Goal: Communication & Community: Answer question/provide support

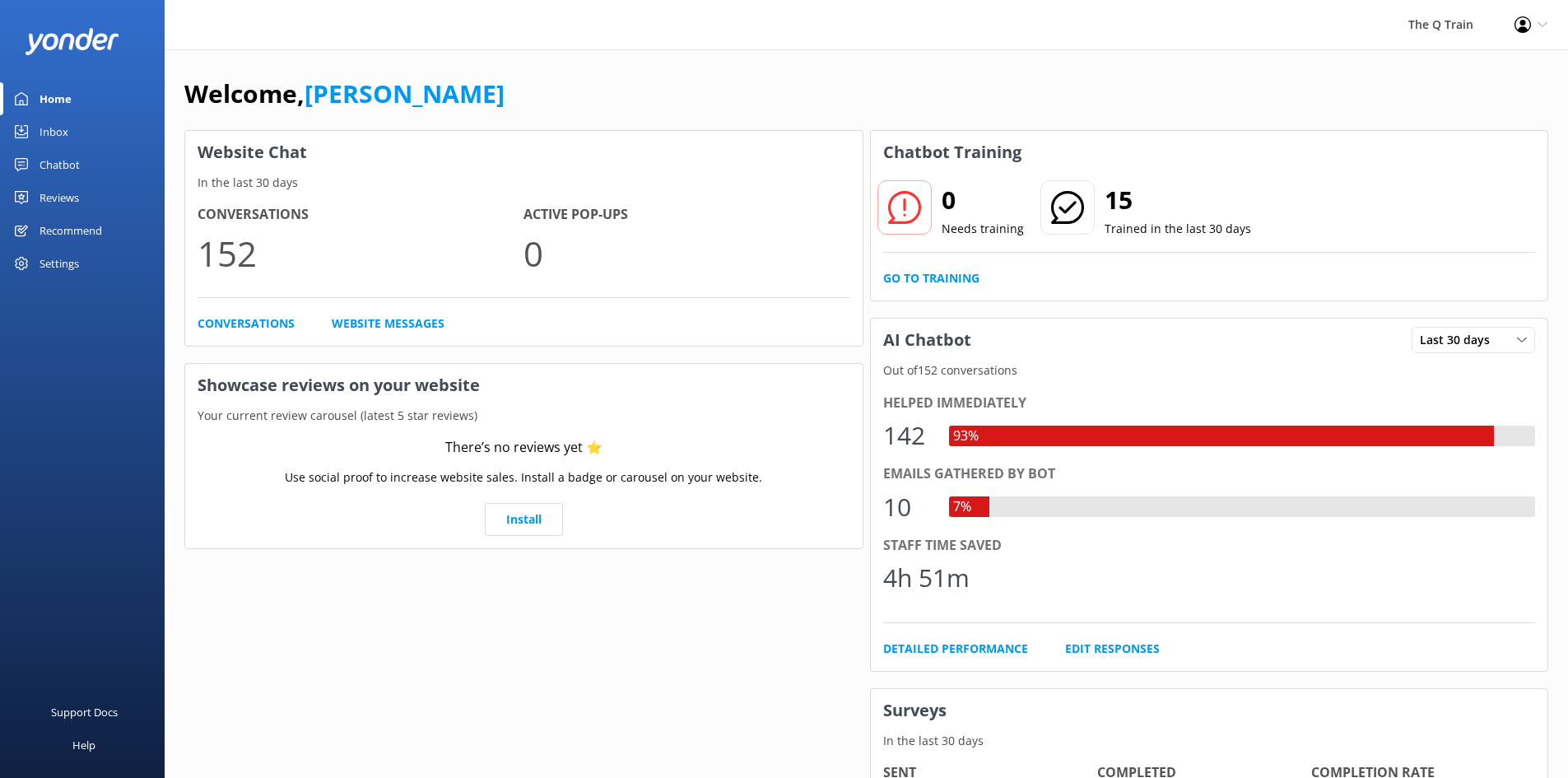
click at [1014, 7] on div "The Q Train Profile Settings Logout" at bounding box center [784, 25] width 1568 height 50
click at [64, 133] on div "Inbox" at bounding box center [54, 131] width 29 height 33
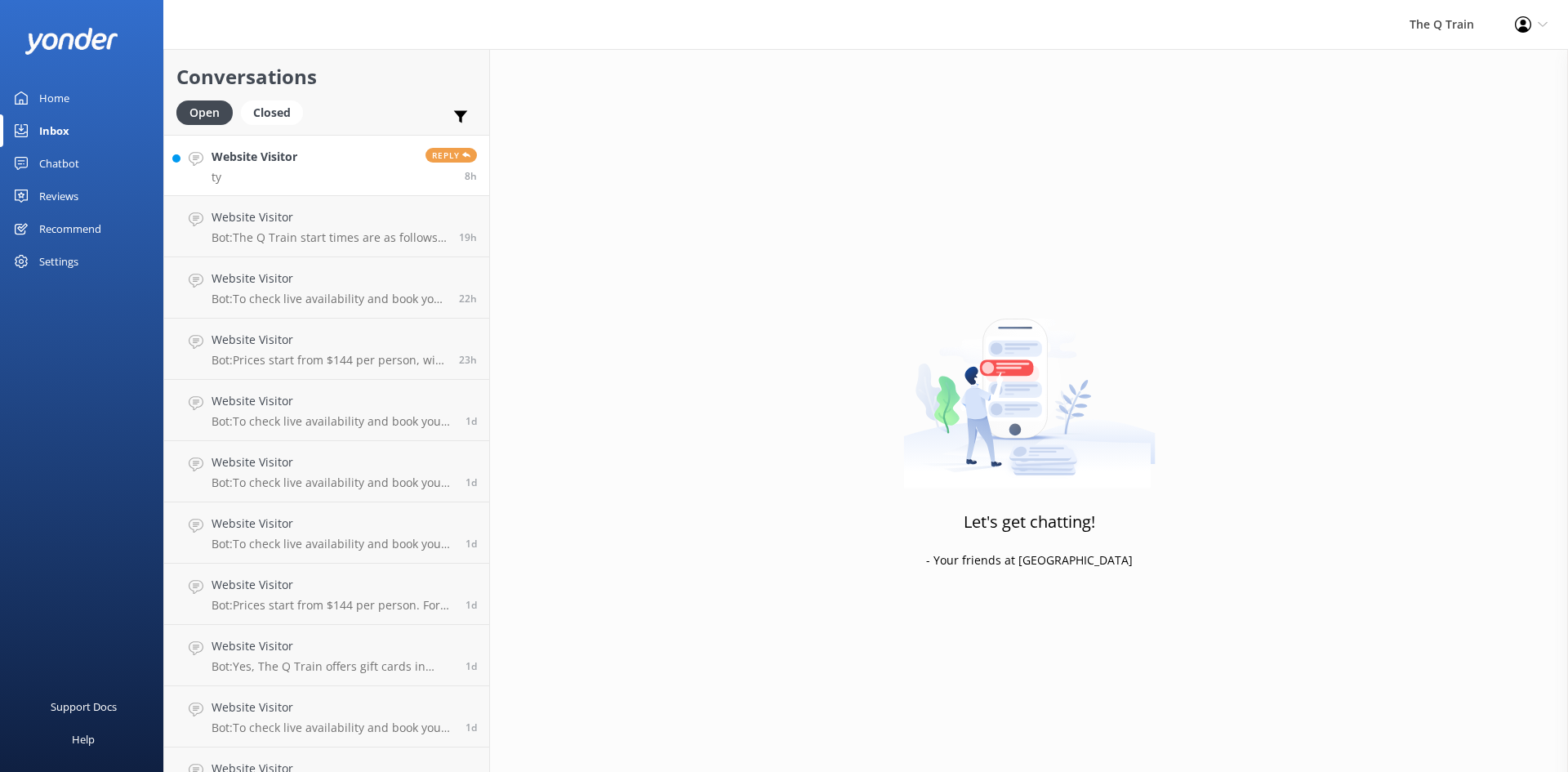
click at [305, 159] on link "Website Visitor ty Reply 8h" at bounding box center [326, 166] width 325 height 61
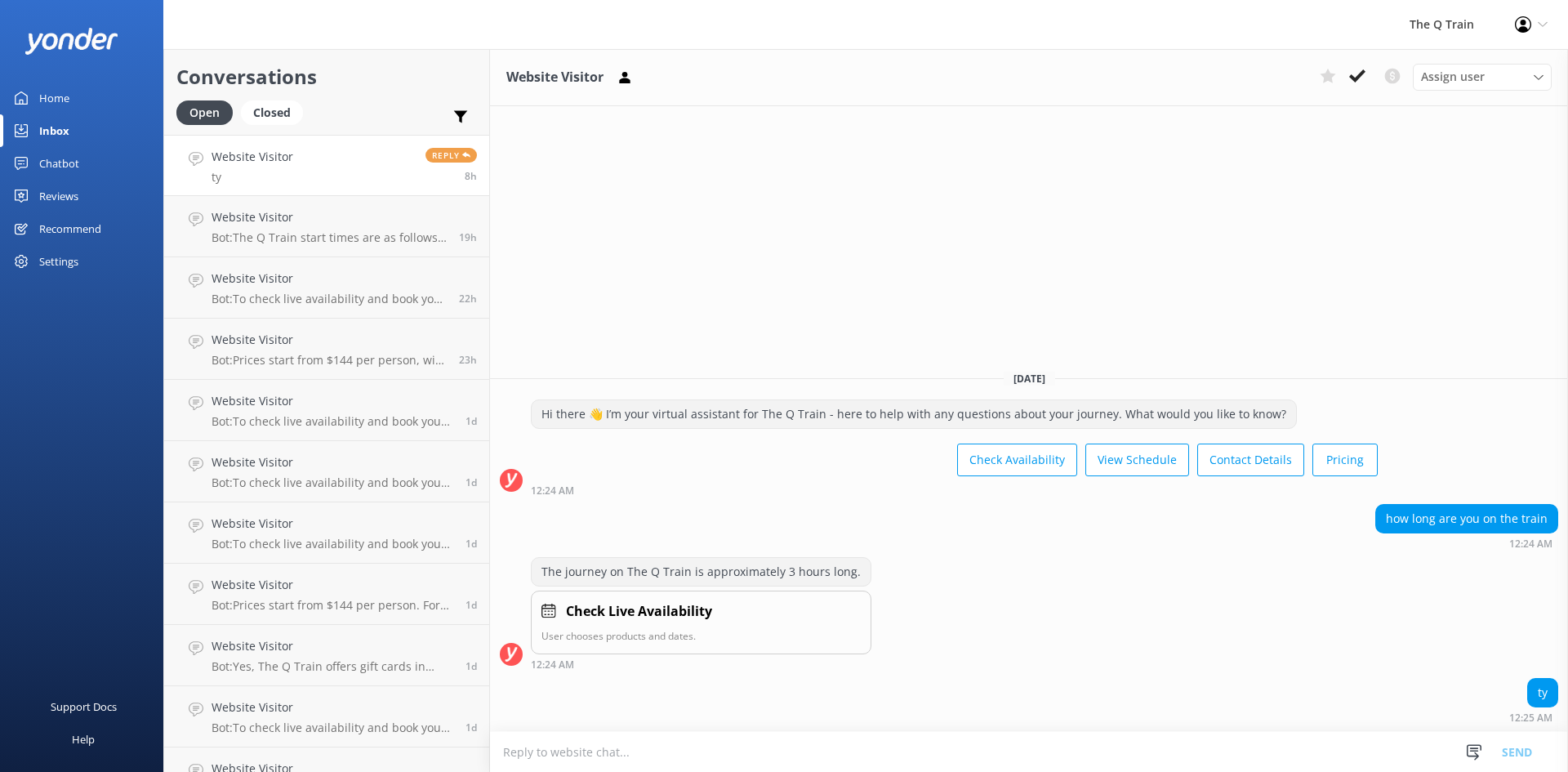
click at [51, 99] on div "Home" at bounding box center [54, 97] width 30 height 32
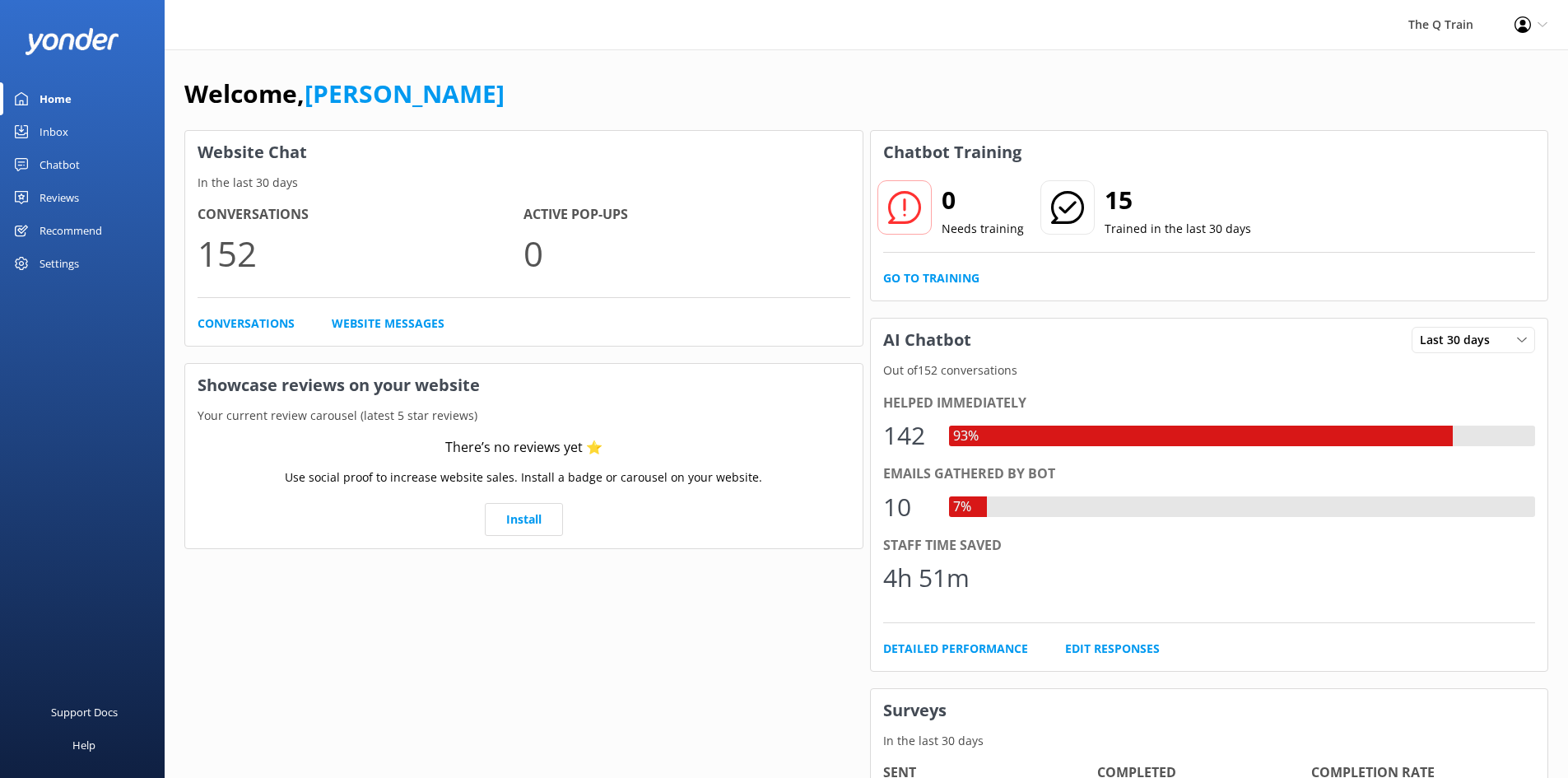
click at [818, 67] on div "Welcome, Kelly Website Chat In the last 30 days Conversations 152 Active Pop-up…" at bounding box center [866, 567] width 1404 height 1034
